Goal: Book appointment/travel/reservation

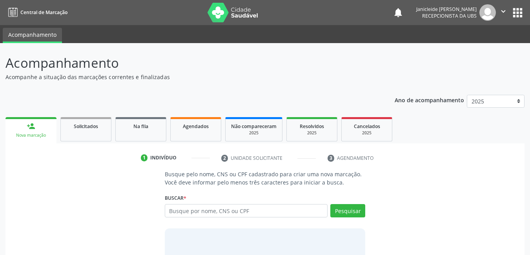
click at [256, 211] on input "text" at bounding box center [246, 210] width 163 height 13
click at [253, 208] on input "text" at bounding box center [246, 210] width 163 height 13
type input "898004166840559"
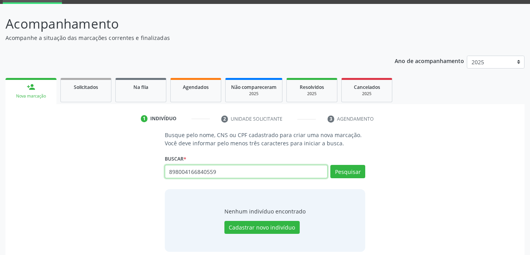
drag, startPoint x: 234, startPoint y: 175, endPoint x: 56, endPoint y: 141, distance: 182.0
click at [63, 141] on div "Busque pelo nome, CNS ou CPF cadastrado para criar uma nova marcação. Você deve…" at bounding box center [265, 191] width 508 height 121
type input "89800466840659"
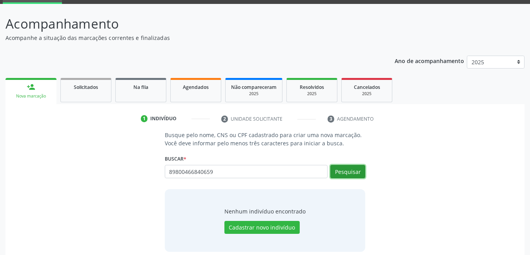
click at [365, 172] on button "Pesquisar" at bounding box center [347, 171] width 35 height 13
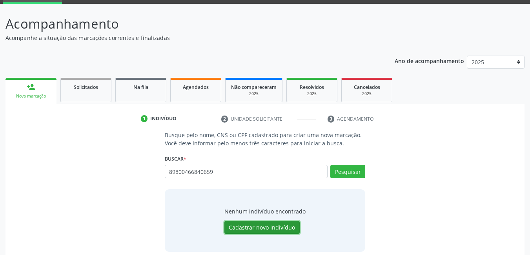
click at [279, 221] on button "Cadastrar novo indivíduo" at bounding box center [261, 227] width 75 height 13
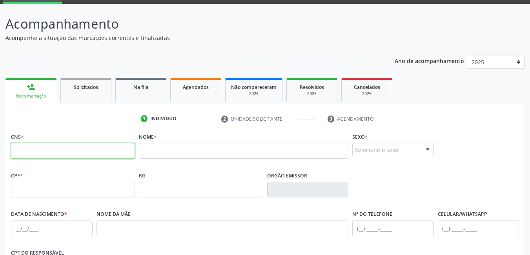
click at [78, 155] on input "text" at bounding box center [73, 151] width 124 height 16
type input "898 0041 6684 0659"
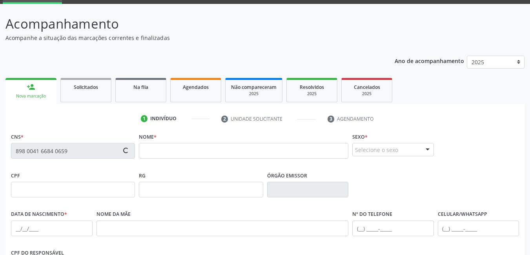
scroll to position [78, 0]
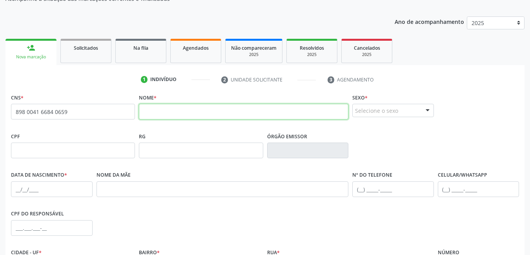
click at [185, 116] on input "text" at bounding box center [243, 112] width 209 height 16
type input "l"
type input "[PERSON_NAME]"
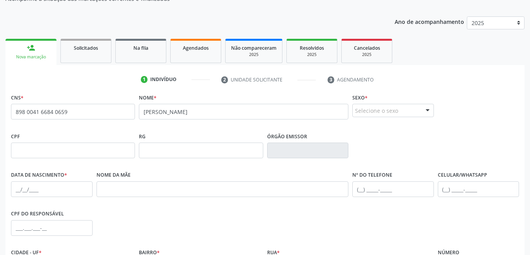
click at [414, 108] on div "Selecione o sexo" at bounding box center [393, 110] width 82 height 13
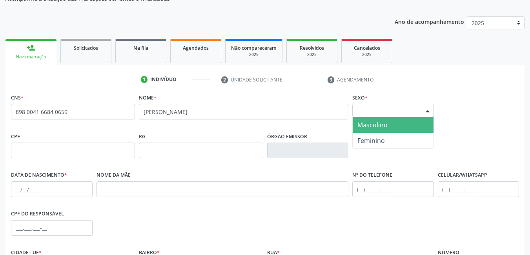
click at [371, 125] on span "Masculino" at bounding box center [372, 125] width 30 height 9
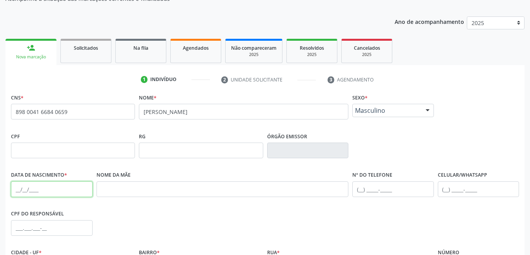
click at [11, 189] on input "text" at bounding box center [52, 190] width 82 height 16
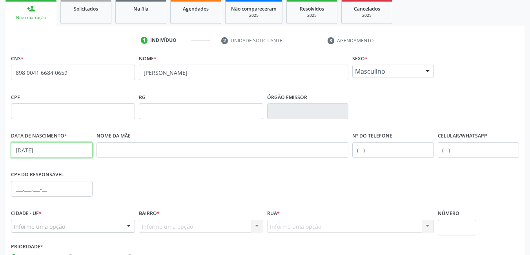
scroll to position [157, 0]
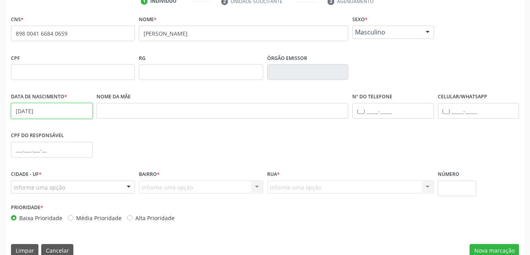
type input "[DATE]"
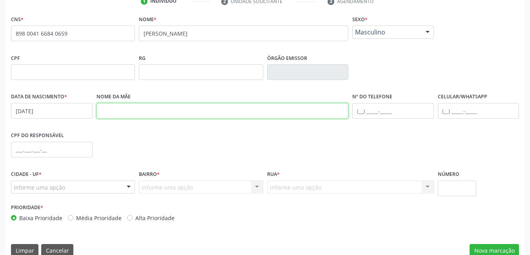
click at [180, 109] on input "text" at bounding box center [222, 111] width 252 height 16
paste input "[PERSON_NAME]"
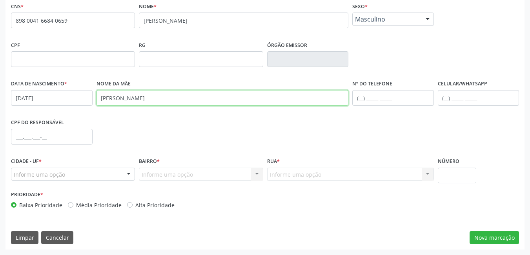
type input "[PERSON_NAME]"
click at [129, 174] on div at bounding box center [129, 174] width 12 height 13
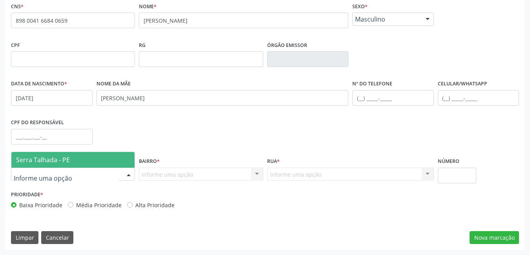
click at [84, 159] on span "Serra Talhada - PE" at bounding box center [72, 160] width 123 height 16
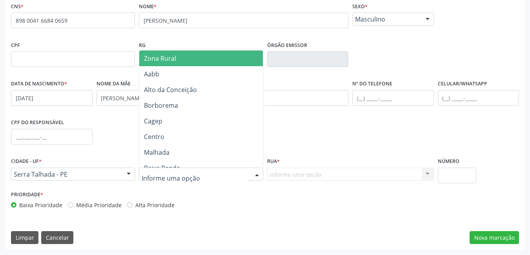
type input "S"
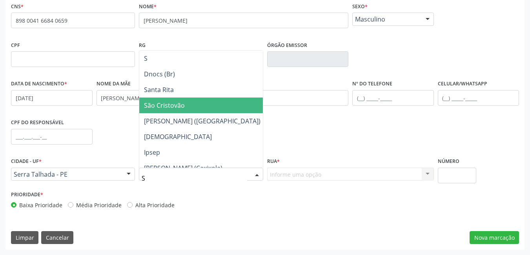
click at [185, 102] on span "São Cristovão" at bounding box center [202, 106] width 126 height 16
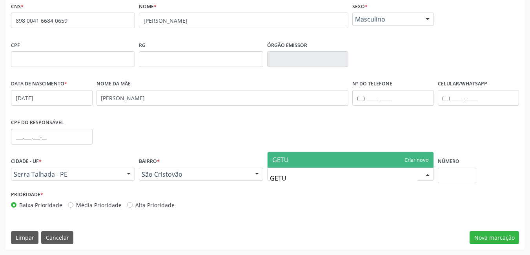
type input "GET"
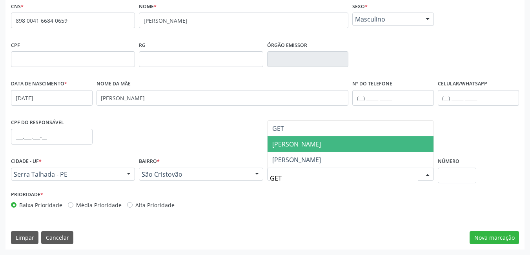
click at [292, 148] on span "[PERSON_NAME]" at bounding box center [296, 144] width 49 height 9
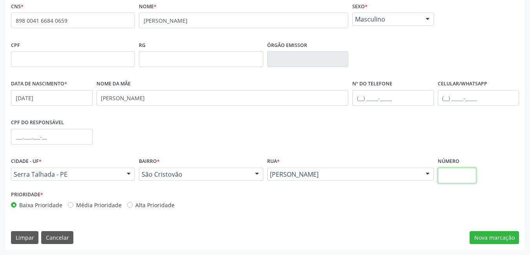
click at [442, 182] on input "text" at bounding box center [457, 176] width 39 height 16
type input "493"
click at [498, 245] on div "CNS * 898 0041 6684 0659 [GEOGRAPHIC_DATA] * [PERSON_NAME] MANDU Sexo * Masculi…" at bounding box center [264, 124] width 519 height 249
click at [494, 241] on button "Nova marcação" at bounding box center [493, 237] width 49 height 13
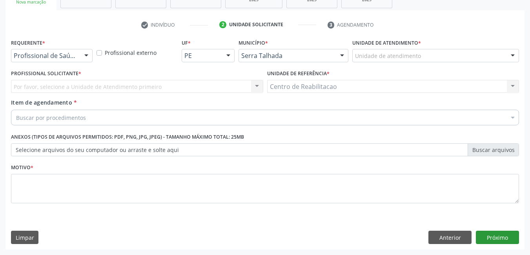
scroll to position [133, 0]
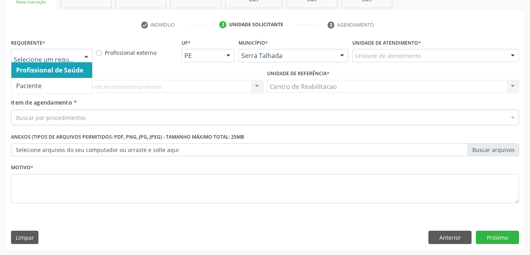
click at [80, 56] on div "Profissional de Saúde Paciente Nenhum resultado encontrado para: " " Não há nen…" at bounding box center [52, 55] width 82 height 13
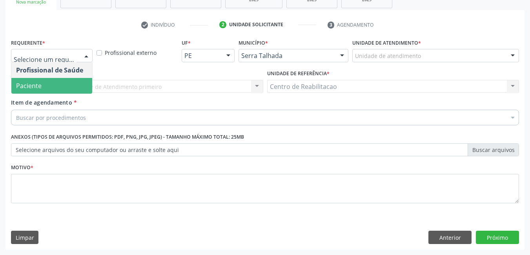
click at [55, 84] on span "Paciente" at bounding box center [51, 86] width 81 height 16
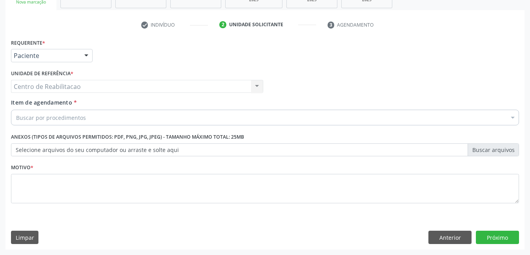
click at [68, 122] on div "Buscar por procedimentos" at bounding box center [265, 118] width 508 height 16
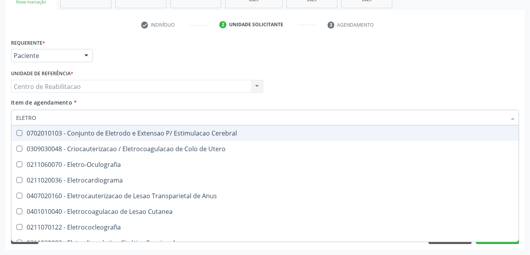
type input "ELETROC"
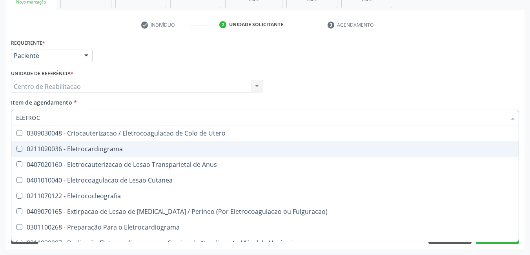
click at [16, 147] on div at bounding box center [14, 149] width 6 height 6
checkbox Eletrocardiograma "true"
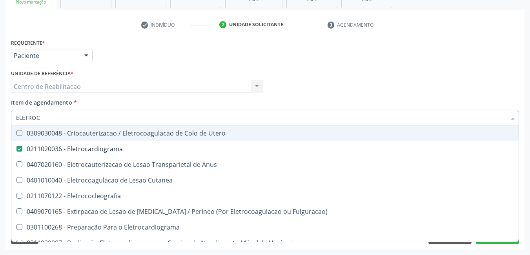
click at [482, 31] on ul "check Indivíduo 2 Unidade solicitante 3 Agendamento" at bounding box center [264, 24] width 519 height 13
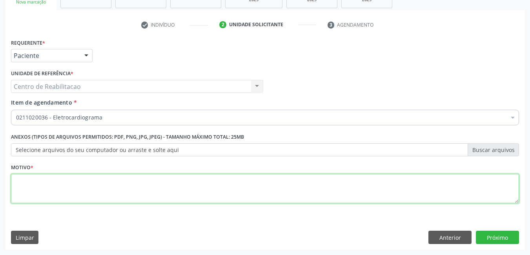
click at [93, 196] on textarea at bounding box center [265, 189] width 508 height 30
type textarea "*"
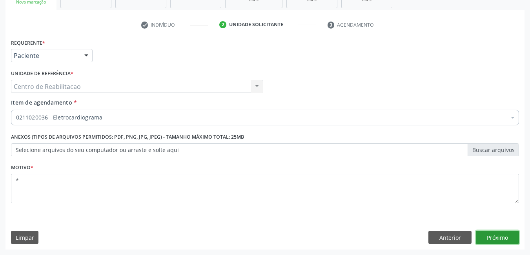
click at [502, 233] on button "Próximo" at bounding box center [497, 237] width 43 height 13
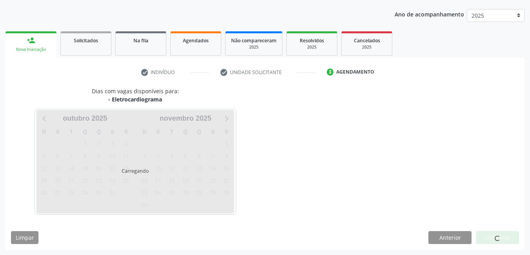
scroll to position [86, 0]
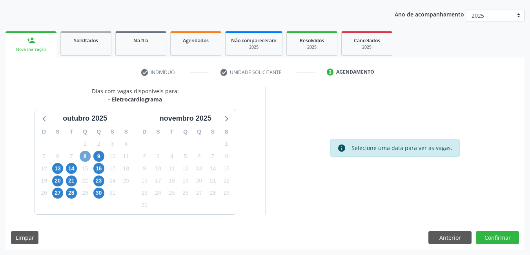
click at [86, 154] on span "8" at bounding box center [85, 156] width 11 height 11
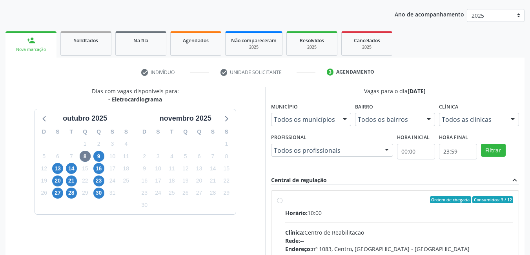
click at [285, 200] on label "Ordem de chegada Consumidos: 3 / 12 Horário: 10:00 Clínica: Centro de Reabilita…" at bounding box center [399, 256] width 228 height 120
click at [279, 200] on input "Ordem de chegada Consumidos: 3 / 12 Horário: 10:00 Clínica: Centro de Reabilita…" at bounding box center [279, 199] width 5 height 7
radio input "true"
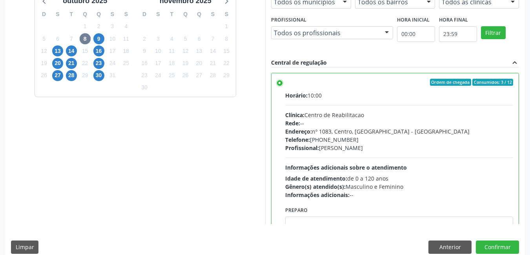
scroll to position [213, 0]
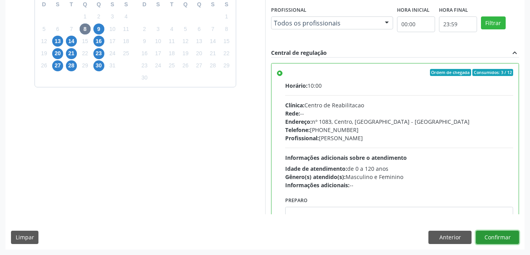
click at [489, 237] on button "Confirmar" at bounding box center [497, 237] width 43 height 13
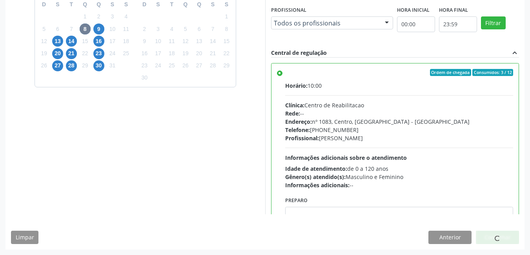
scroll to position [4, 0]
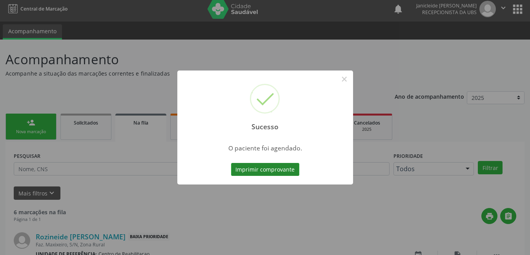
click at [266, 170] on button "Imprimir comprovante" at bounding box center [265, 169] width 68 height 13
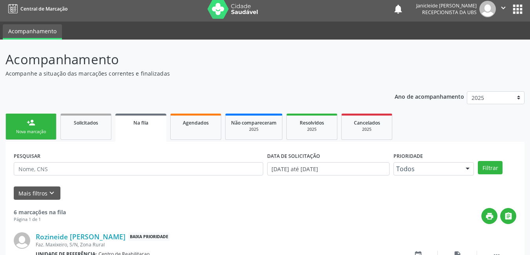
click at [36, 120] on link "person_add Nova marcação" at bounding box center [30, 127] width 51 height 26
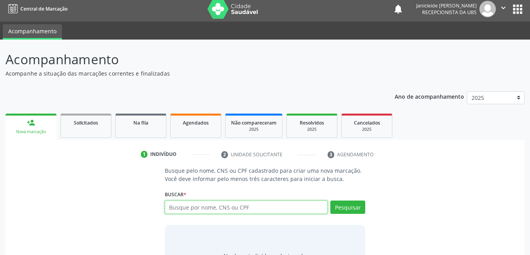
click at [228, 207] on input "text" at bounding box center [246, 207] width 163 height 13
paste input "898.0041-6684-0659"
type input "898.0041-6684-0659"
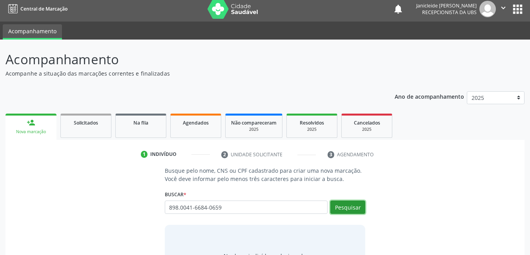
click at [348, 211] on button "Pesquisar" at bounding box center [347, 207] width 35 height 13
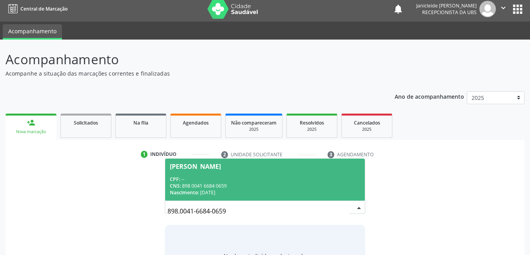
click at [274, 184] on div "CNS: 898 0041 6684 0659" at bounding box center [265, 186] width 191 height 7
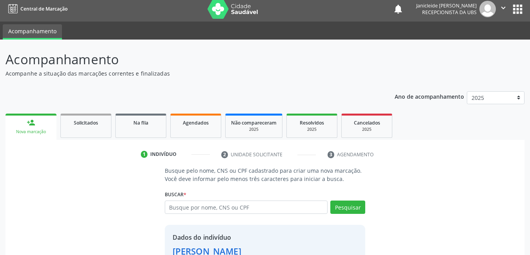
scroll to position [59, 0]
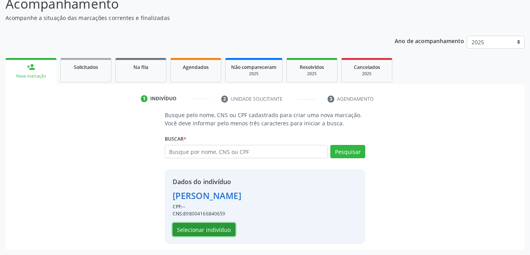
click at [205, 230] on button "Selecionar indivíduo" at bounding box center [204, 229] width 63 height 13
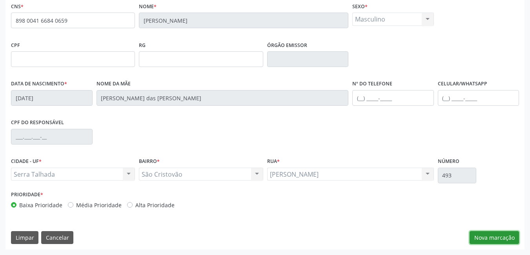
click at [489, 237] on button "Nova marcação" at bounding box center [493, 237] width 49 height 13
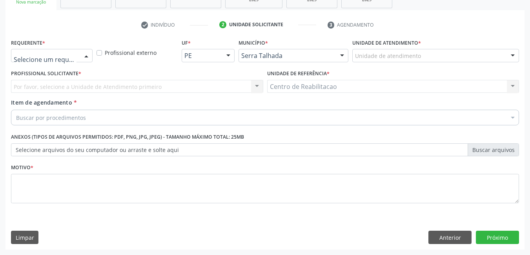
click at [81, 54] on div at bounding box center [86, 55] width 12 height 13
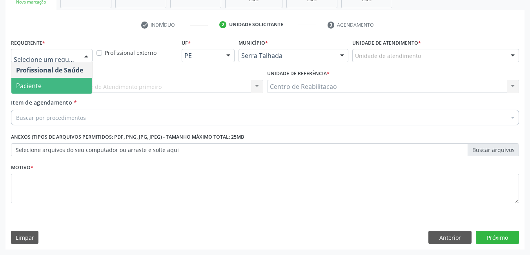
click at [52, 80] on span "Paciente" at bounding box center [51, 86] width 81 height 16
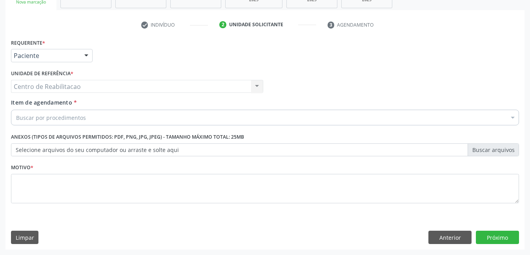
click at [51, 109] on div "Item de agendamento * Buscar por procedimentos Selecionar todos 0304070076 - .Q…" at bounding box center [265, 110] width 508 height 25
click at [49, 124] on div "Buscar por procedimentos" at bounding box center [265, 118] width 508 height 16
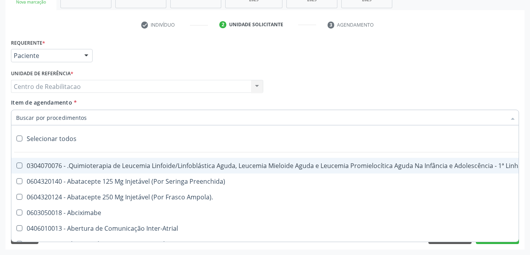
click at [50, 121] on input "Item de agendamento *" at bounding box center [261, 118] width 490 height 16
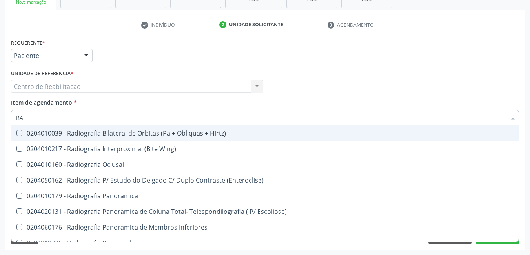
type input "R"
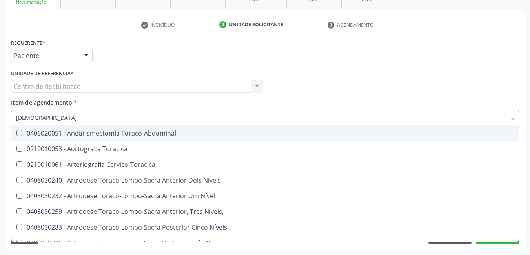
type input "TORAX"
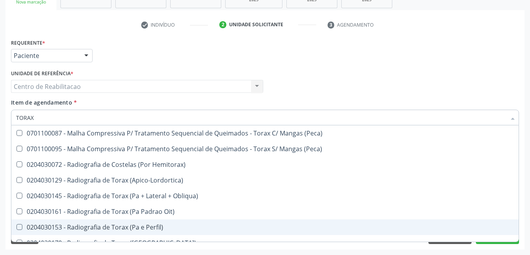
click at [18, 227] on Perfil\) at bounding box center [19, 227] width 6 height 6
click at [16, 227] on Perfil\) "checkbox" at bounding box center [13, 227] width 5 height 5
checkbox Perfil\) "true"
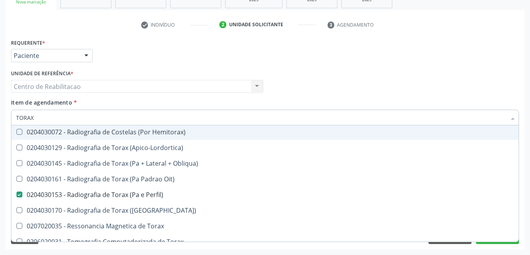
scroll to position [9, 0]
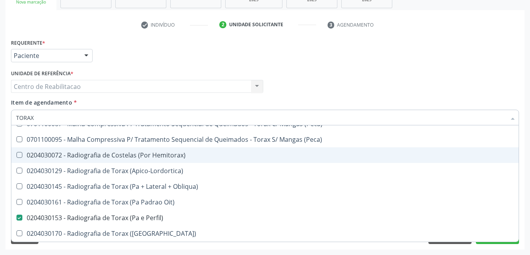
drag, startPoint x: 79, startPoint y: 119, endPoint x: 0, endPoint y: 131, distance: 79.6
click at [0, 131] on div "Acompanhamento Acompanhe a situação das marcações correntes e finalizadas Relat…" at bounding box center [265, 82] width 530 height 345
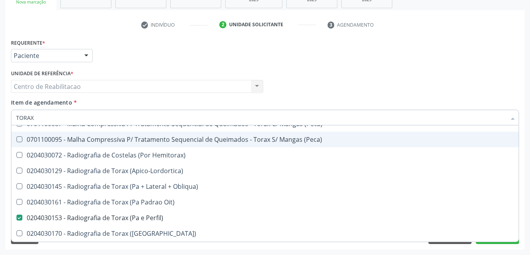
scroll to position [0, 0]
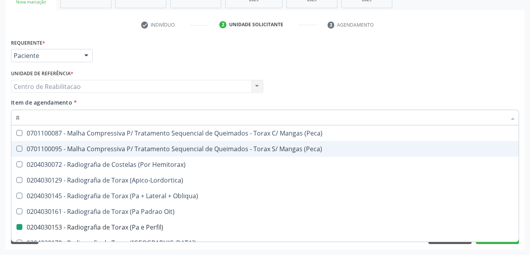
type input "RA"
checkbox Perfil\) "false"
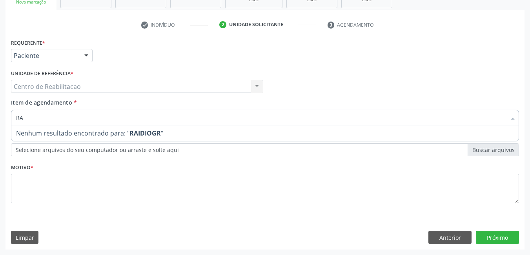
type input "R"
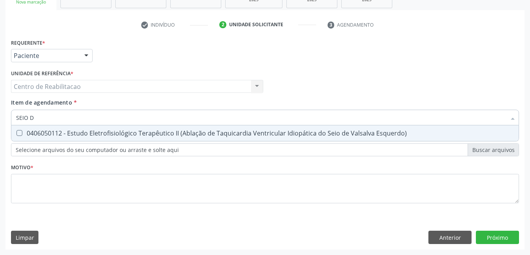
type input "SEIO"
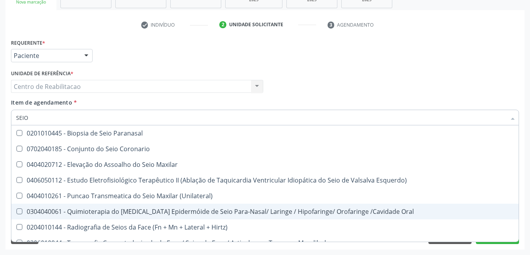
scroll to position [39, 0]
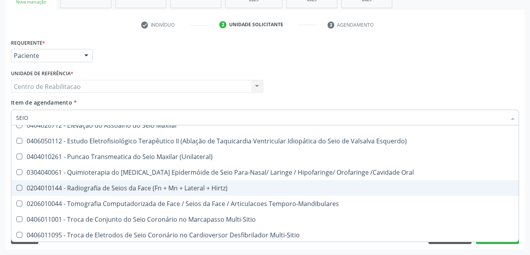
click at [17, 189] on Hirtz\) at bounding box center [19, 188] width 6 height 6
click at [16, 189] on Hirtz\) "checkbox" at bounding box center [13, 187] width 5 height 5
checkbox Hirtz\) "true"
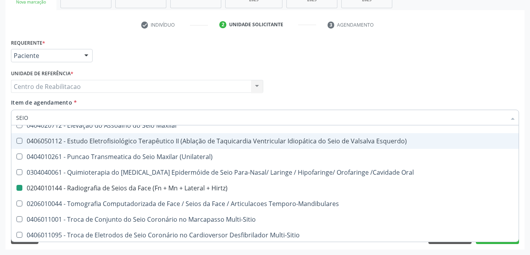
click at [342, 55] on div "Requerente * Paciente Profissional de Saúde Paciente Nenhum resultado encontrad…" at bounding box center [265, 52] width 512 height 31
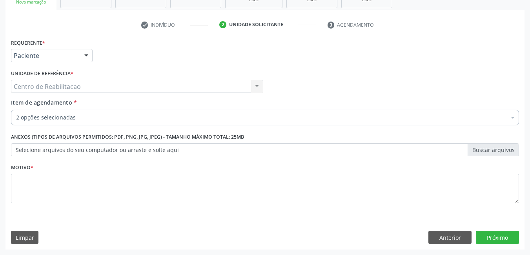
scroll to position [0, 0]
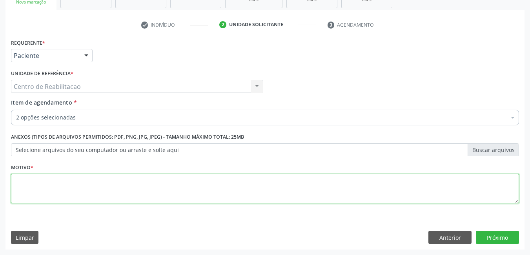
click at [91, 185] on textarea at bounding box center [265, 189] width 508 height 30
type textarea "*"
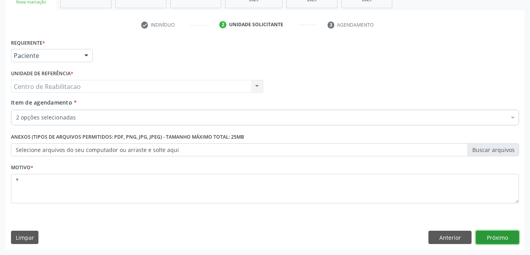
click at [494, 242] on button "Próximo" at bounding box center [497, 237] width 43 height 13
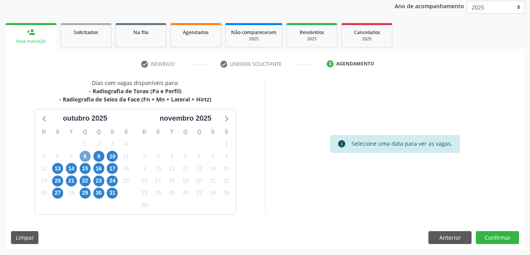
click at [84, 155] on span "8" at bounding box center [85, 156] width 11 height 11
click at [100, 155] on span "9" at bounding box center [98, 156] width 11 height 11
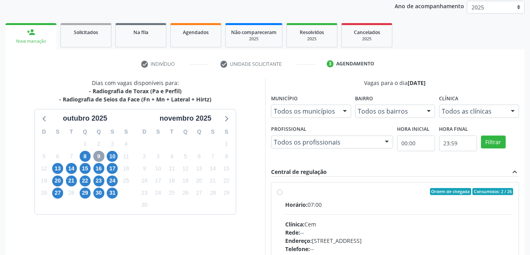
scroll to position [133, 0]
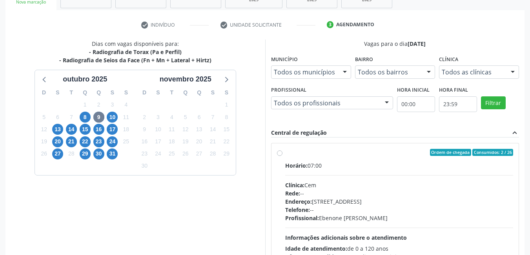
click at [285, 151] on label "Ordem de chegada Consumidos: 2 / 26 Horário: 07:00 Clínica: Cem Rede: -- Endere…" at bounding box center [399, 209] width 228 height 120
click at [281, 151] on input "Ordem de chegada Consumidos: 2 / 26 Horário: 07:00 Clínica: Cem Rede: -- Endere…" at bounding box center [279, 152] width 5 height 7
radio input "true"
click at [285, 151] on label "Ordem de chegada Consumidos: 2 / 26 Horário: 07:00 Clínica: Cem Rede: -- Endere…" at bounding box center [399, 209] width 228 height 120
click at [281, 151] on input "Ordem de chegada Consumidos: 2 / 26 Horário: 07:00 Clínica: Cem Rede: -- Endere…" at bounding box center [279, 152] width 5 height 7
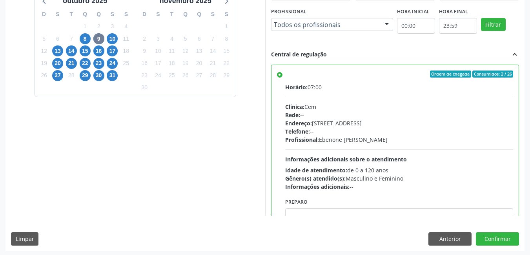
scroll to position [213, 0]
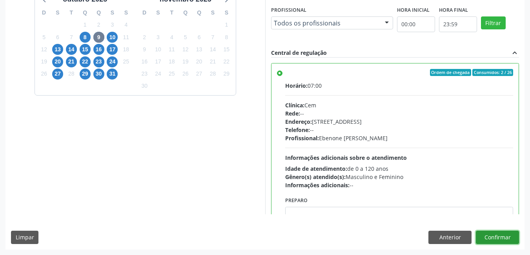
click at [496, 238] on button "Confirmar" at bounding box center [497, 237] width 43 height 13
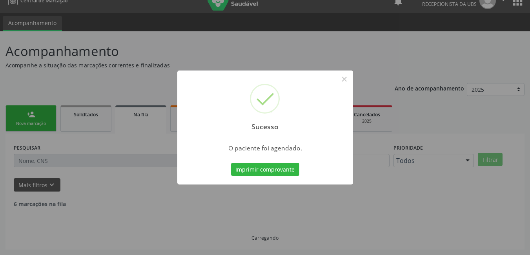
scroll to position [4, 0]
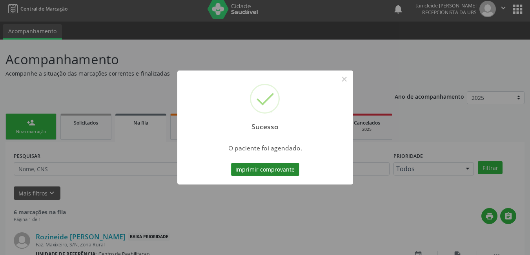
click at [260, 171] on button "Imprimir comprovante" at bounding box center [265, 169] width 68 height 13
